Goal: Navigation & Orientation: Find specific page/section

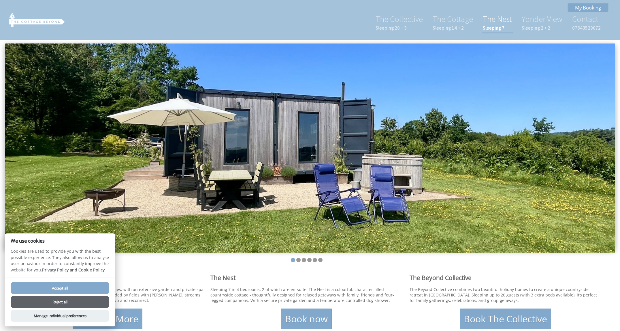
click at [496, 22] on link "The Nest Sleeping 7" at bounding box center [496, 22] width 29 height 17
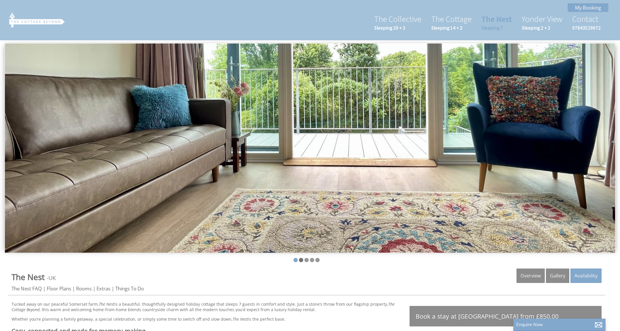
click at [302, 260] on li at bounding box center [301, 260] width 4 height 4
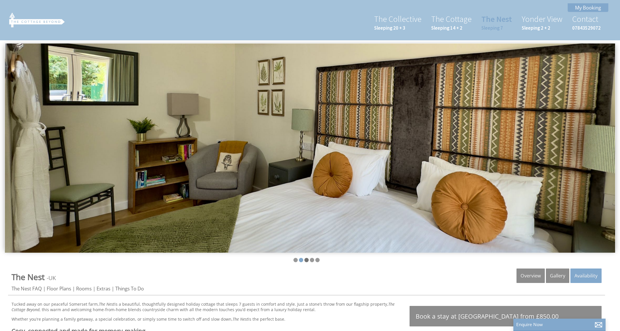
click at [306, 260] on li at bounding box center [306, 260] width 4 height 4
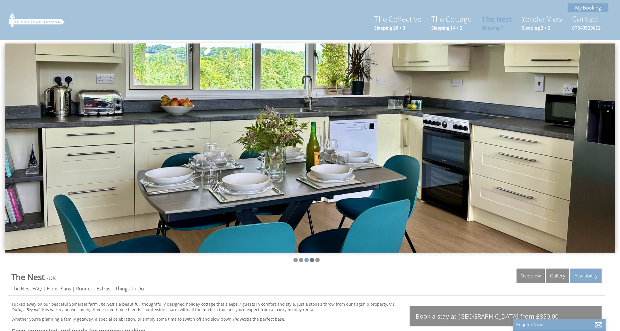
click at [312, 260] on li at bounding box center [312, 260] width 4 height 4
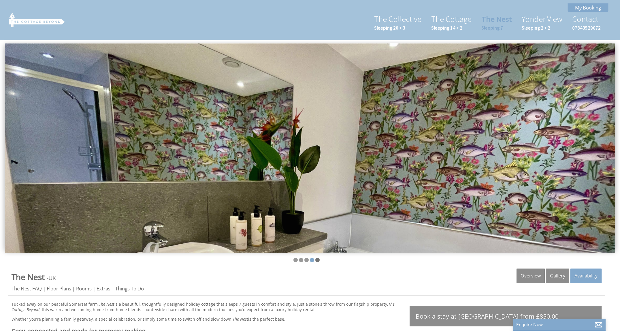
click at [318, 260] on li at bounding box center [317, 260] width 4 height 4
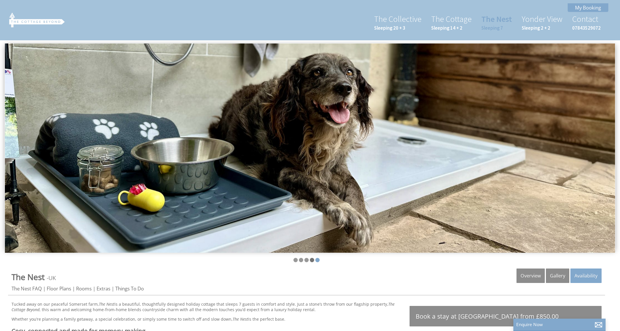
click at [311, 260] on li at bounding box center [312, 260] width 4 height 4
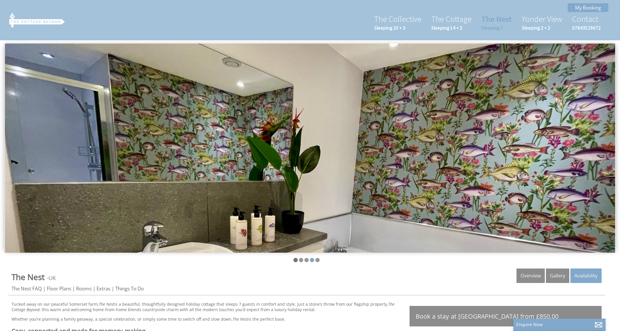
click at [296, 258] on li at bounding box center [295, 260] width 4 height 4
